Goal: Find contact information: Find contact information

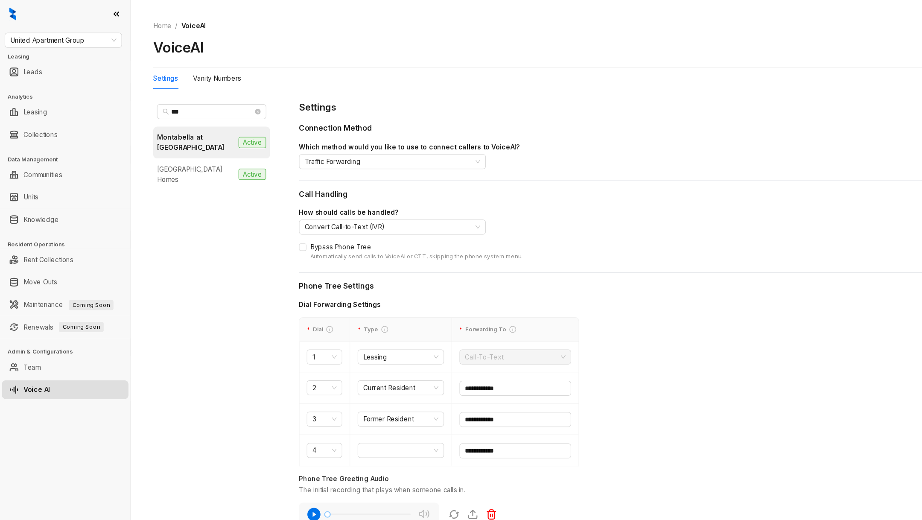
scroll to position [254, 0]
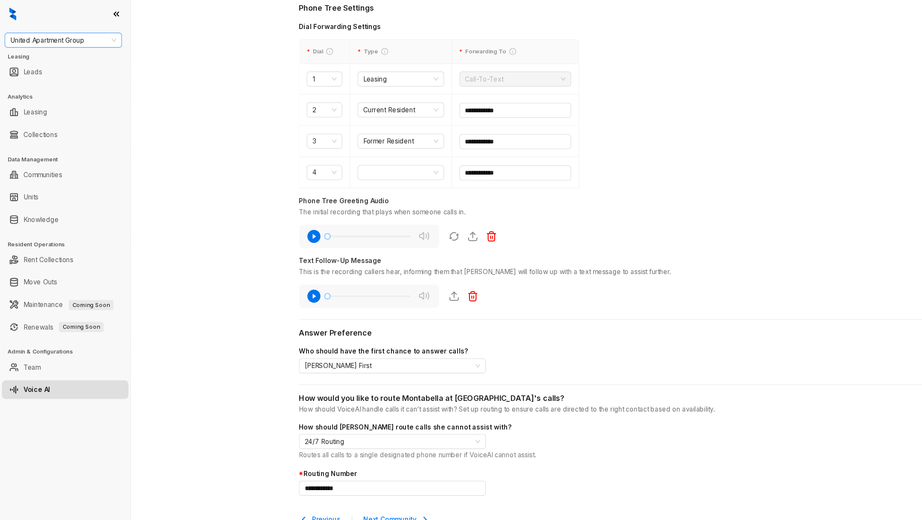
click at [55, 33] on span "United Apartment Group" at bounding box center [57, 36] width 97 height 13
type input "**"
click at [48, 73] on div "RR Living" at bounding box center [58, 68] width 104 height 14
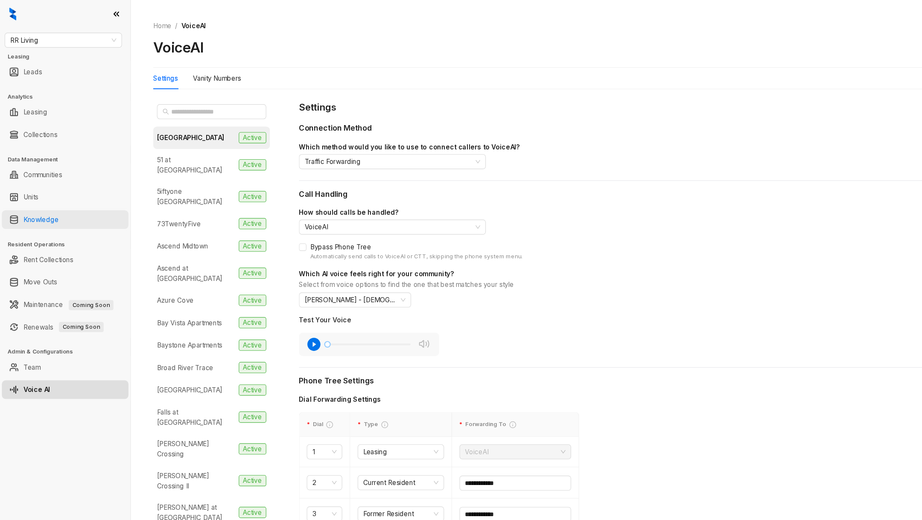
click at [40, 199] on link "Knowledge" at bounding box center [37, 200] width 32 height 17
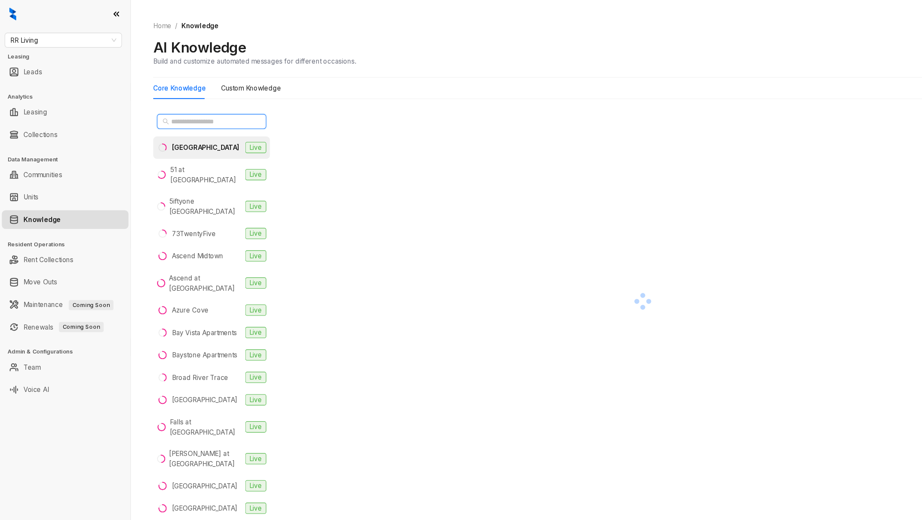
click at [183, 114] on input "text" at bounding box center [193, 110] width 75 height 9
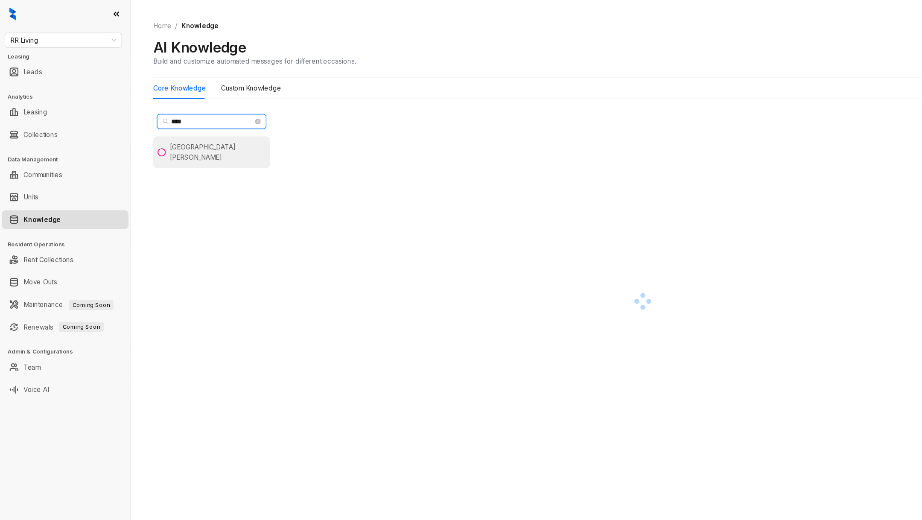
type input "****"
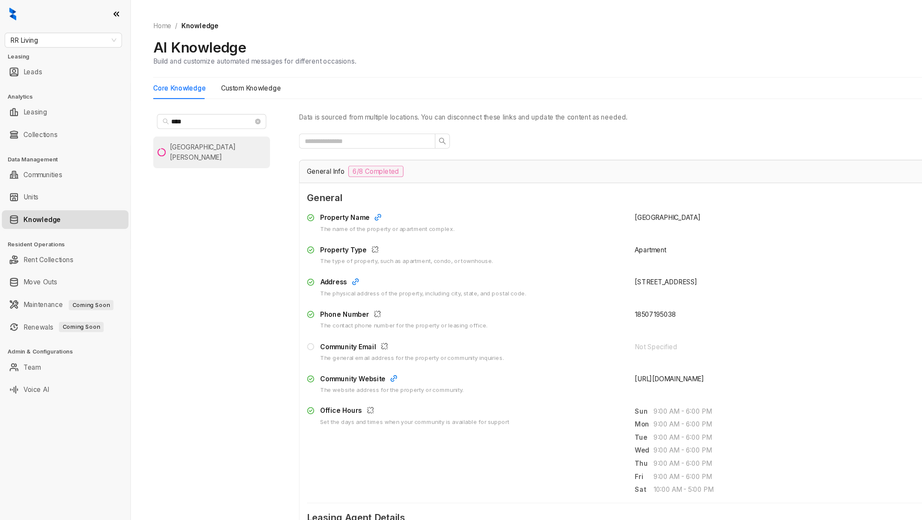
click at [178, 134] on div "NOVA Lake Norman" at bounding box center [199, 139] width 88 height 19
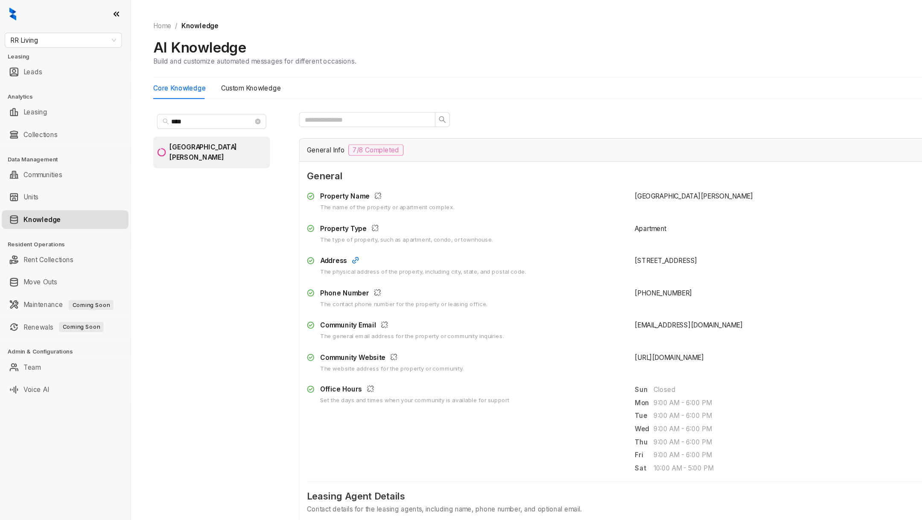
click at [628, 295] on span "150westapartments@rrliving.com" at bounding box center [629, 296] width 99 height 7
copy div "150westapartments@rrliving.com"
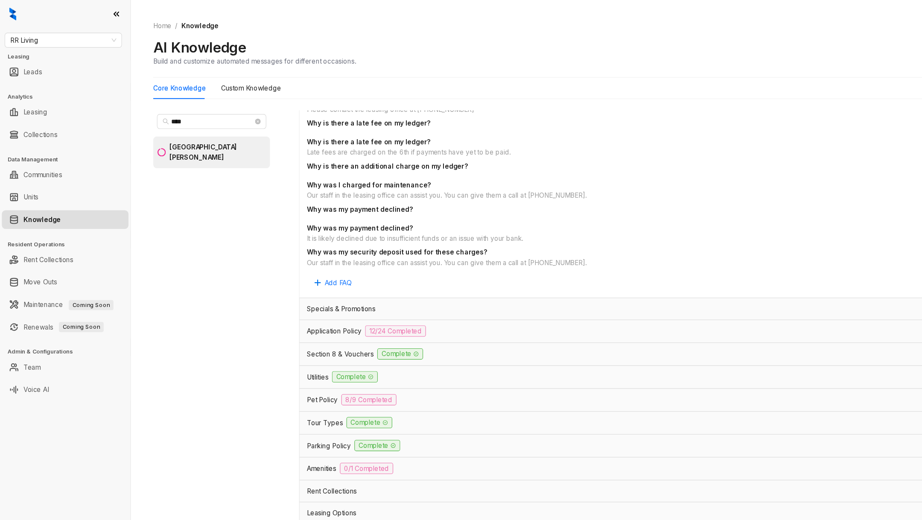
scroll to position [1260, 0]
